Goal: Task Accomplishment & Management: Use online tool/utility

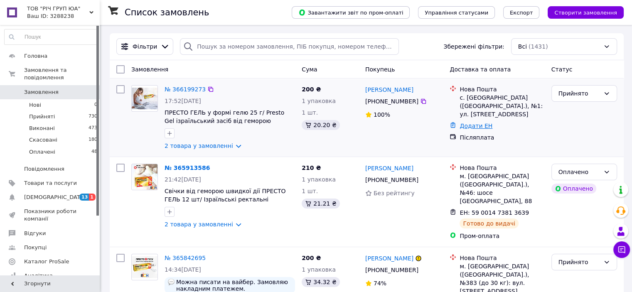
click at [468, 123] on link "Додати ЕН" at bounding box center [476, 126] width 33 height 7
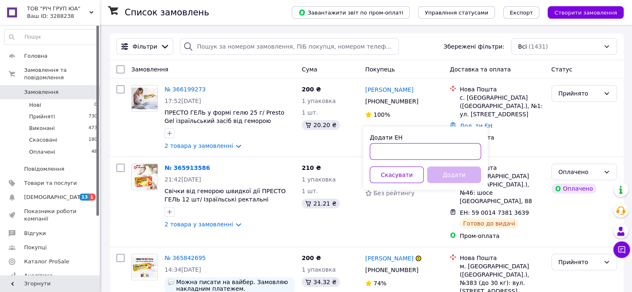
click at [442, 153] on input "Додати ЕН" at bounding box center [425, 151] width 111 height 17
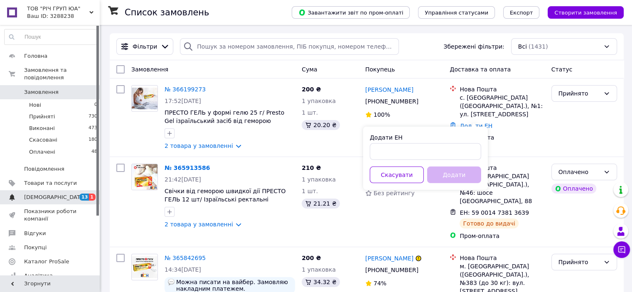
click at [40, 194] on span "[DEMOGRAPHIC_DATA]" at bounding box center [55, 197] width 62 height 7
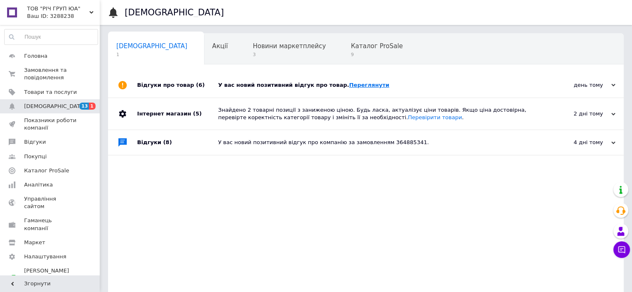
click at [359, 86] on link "Переглянути" at bounding box center [369, 85] width 40 height 6
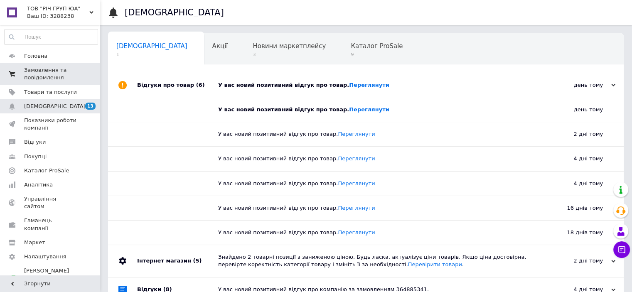
click at [55, 72] on span "Замовлення та повідомлення" at bounding box center [50, 74] width 53 height 15
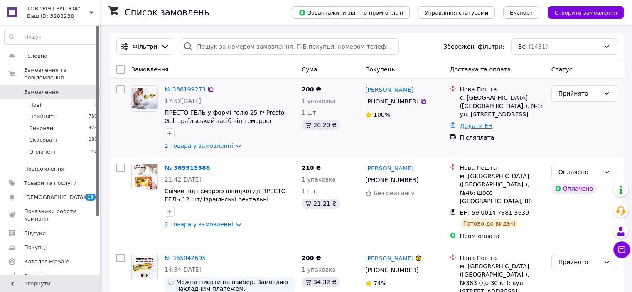
click at [478, 123] on link "Додати ЕН" at bounding box center [476, 126] width 33 height 7
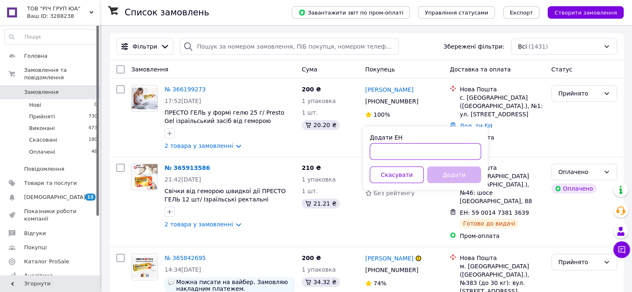
click at [449, 156] on input "Додати ЕН" at bounding box center [425, 151] width 111 height 17
type input "59001474563891"
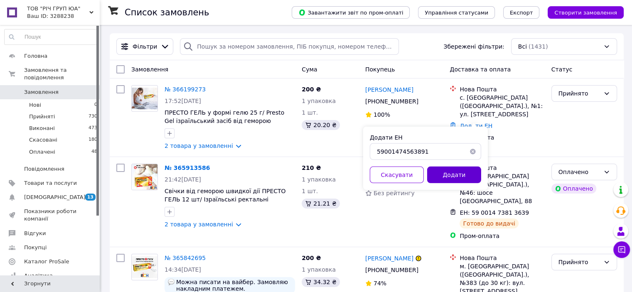
click at [461, 179] on button "Додати" at bounding box center [454, 175] width 54 height 17
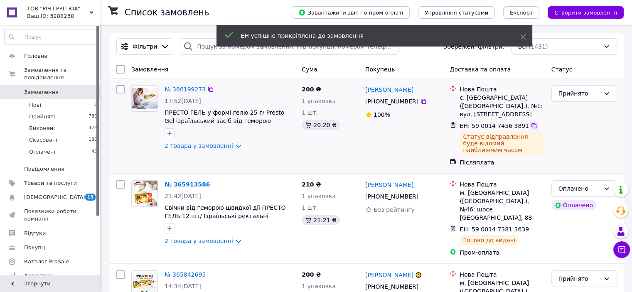
click at [532, 123] on icon at bounding box center [534, 125] width 5 height 5
